Goal: Check status: Check status

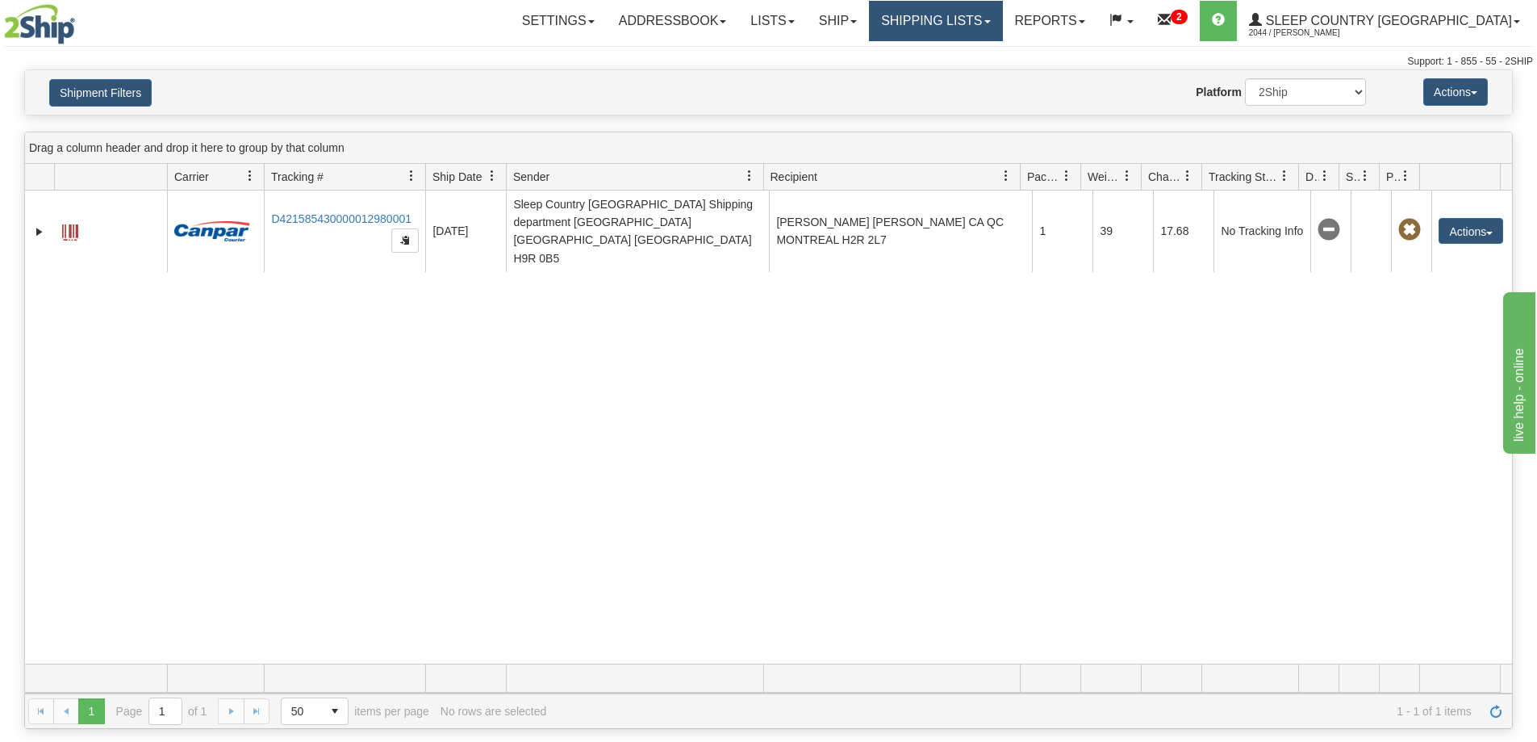
click at [1002, 29] on link "Shipping lists" at bounding box center [935, 21] width 133 height 40
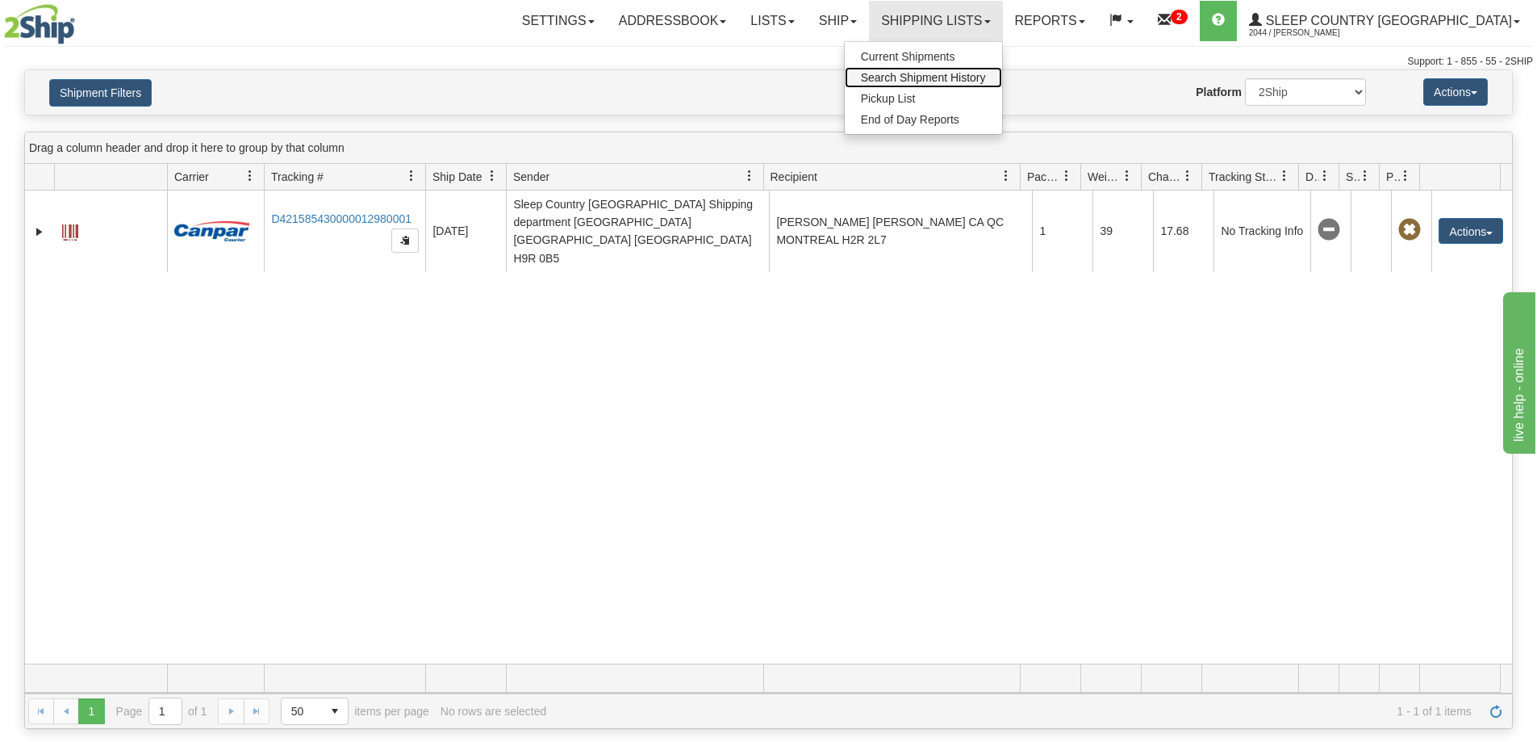
click at [986, 80] on span "Search Shipment History" at bounding box center [923, 77] width 125 height 13
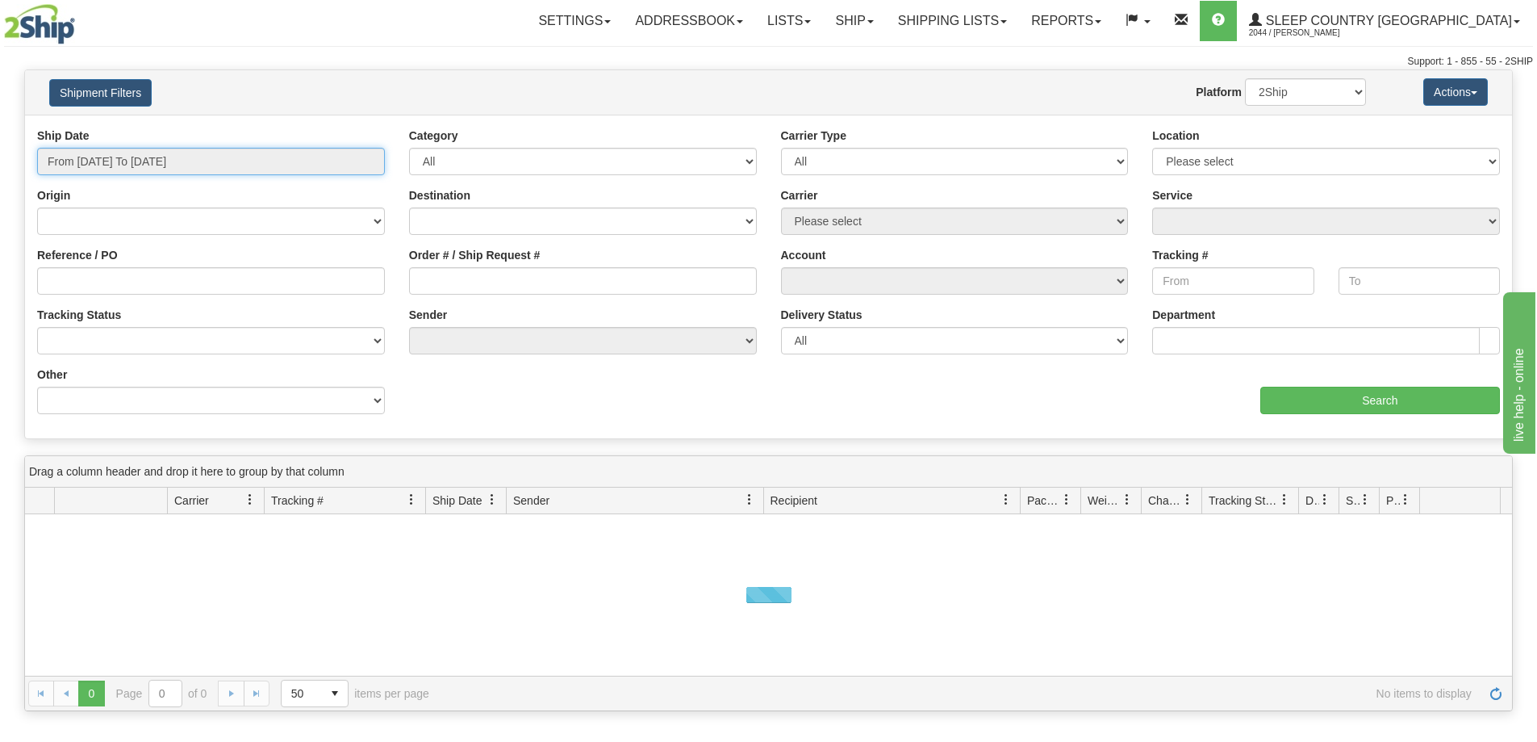
click at [99, 161] on input "From [DATE] To [DATE]" at bounding box center [211, 161] width 348 height 27
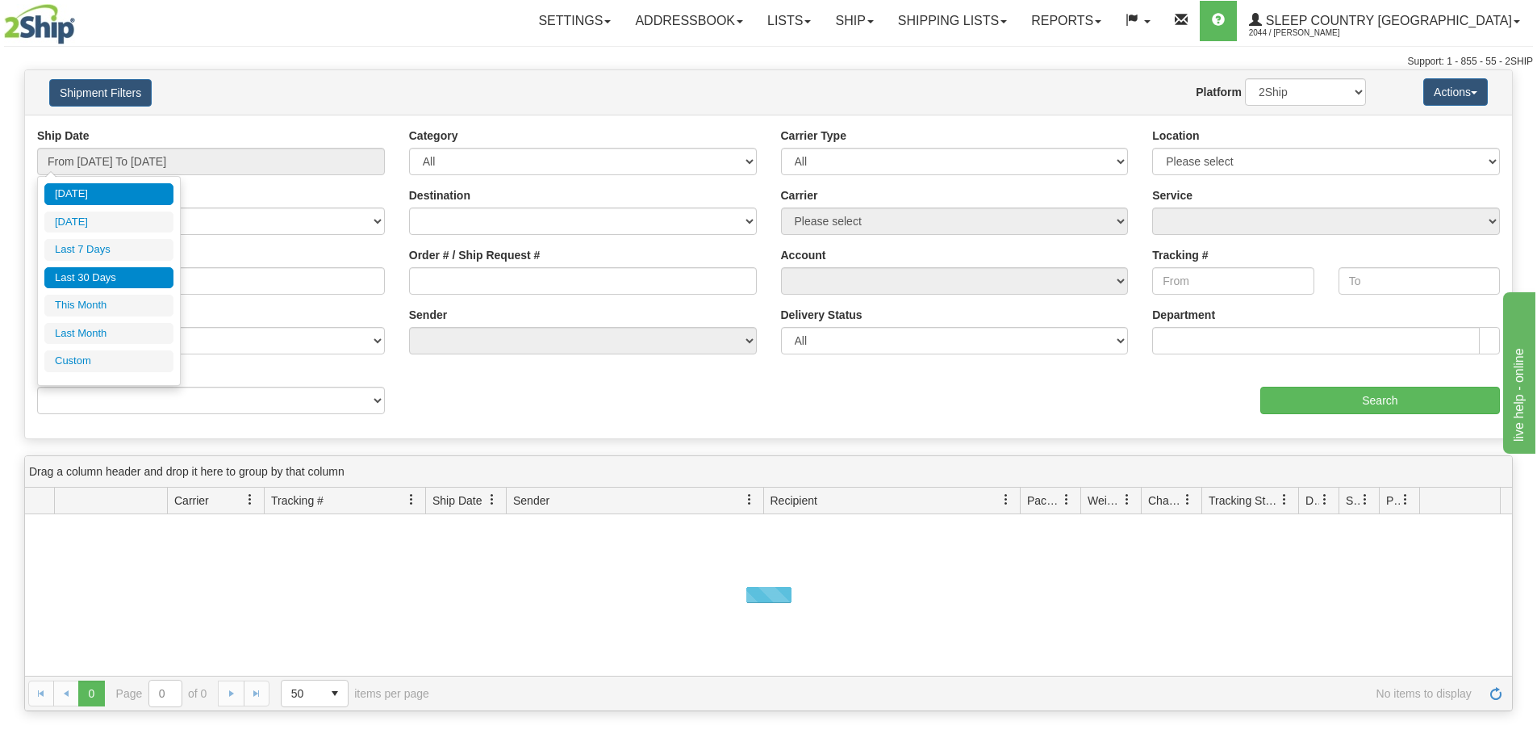
click at [97, 279] on li "Last 30 Days" at bounding box center [108, 278] width 129 height 22
type input "From [DATE] To [DATE]"
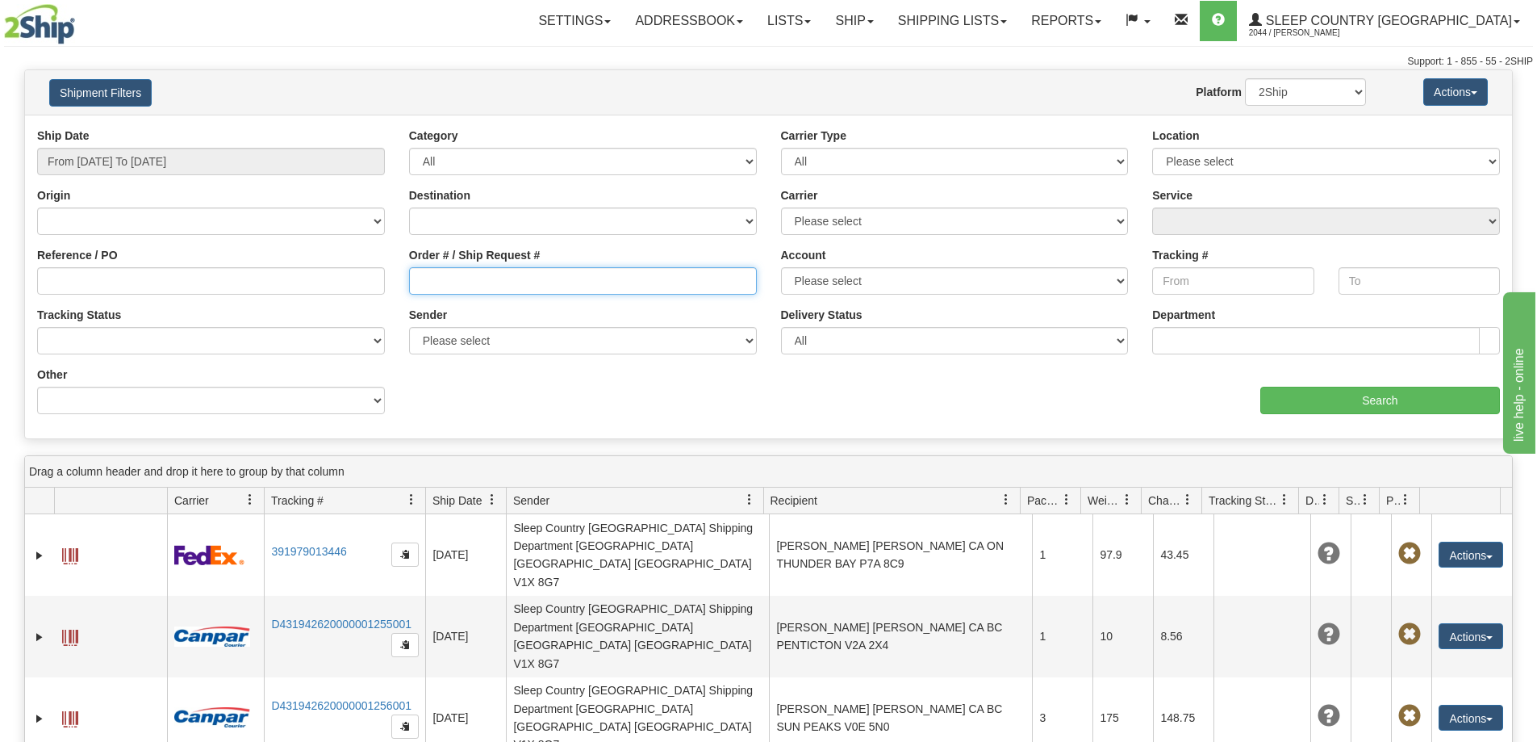
click at [458, 293] on input "Order # / Ship Request #" at bounding box center [583, 280] width 348 height 27
paste input "9002H971091"
type input "9002H971091"
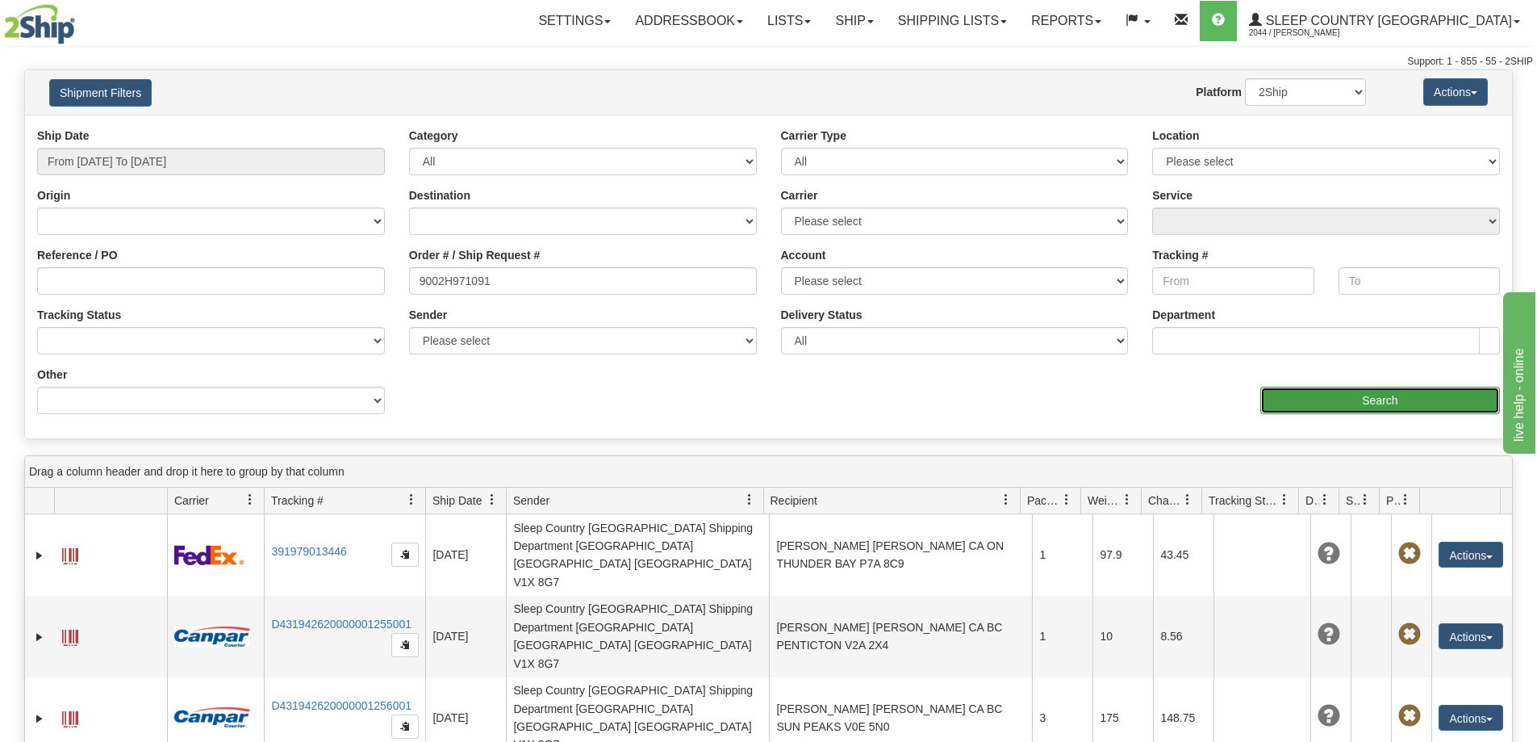
click at [1305, 398] on input "Search" at bounding box center [1380, 400] width 240 height 27
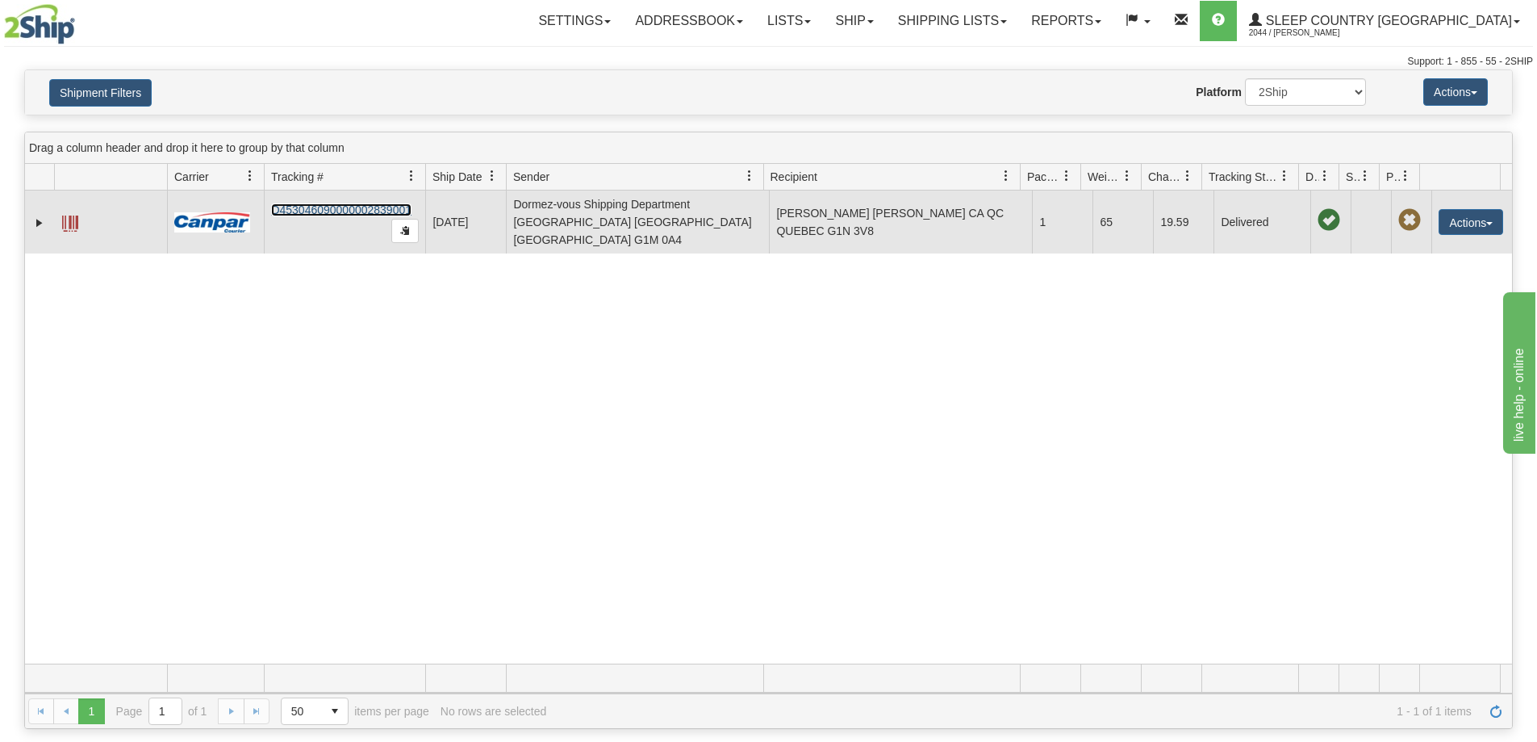
click at [299, 203] on link "D453046090000002839001" at bounding box center [341, 209] width 140 height 13
